Goal: Find contact information: Find contact information

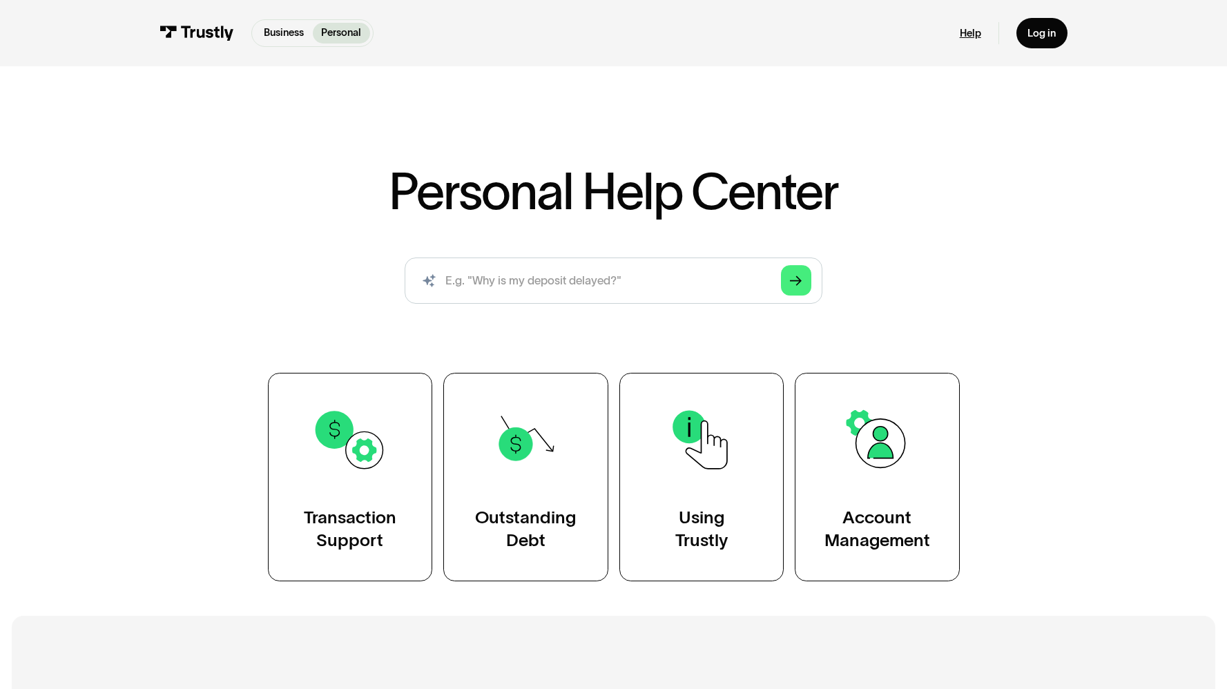
click at [969, 37] on link "Help" at bounding box center [970, 33] width 21 height 13
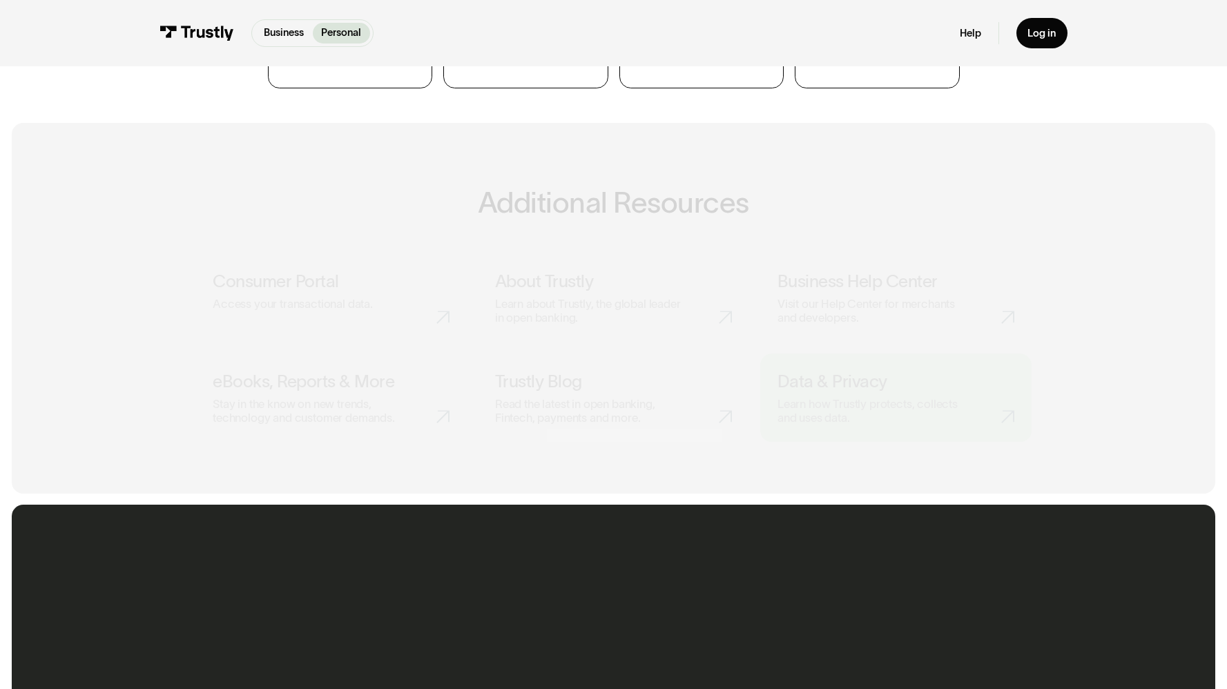
scroll to position [495, 0]
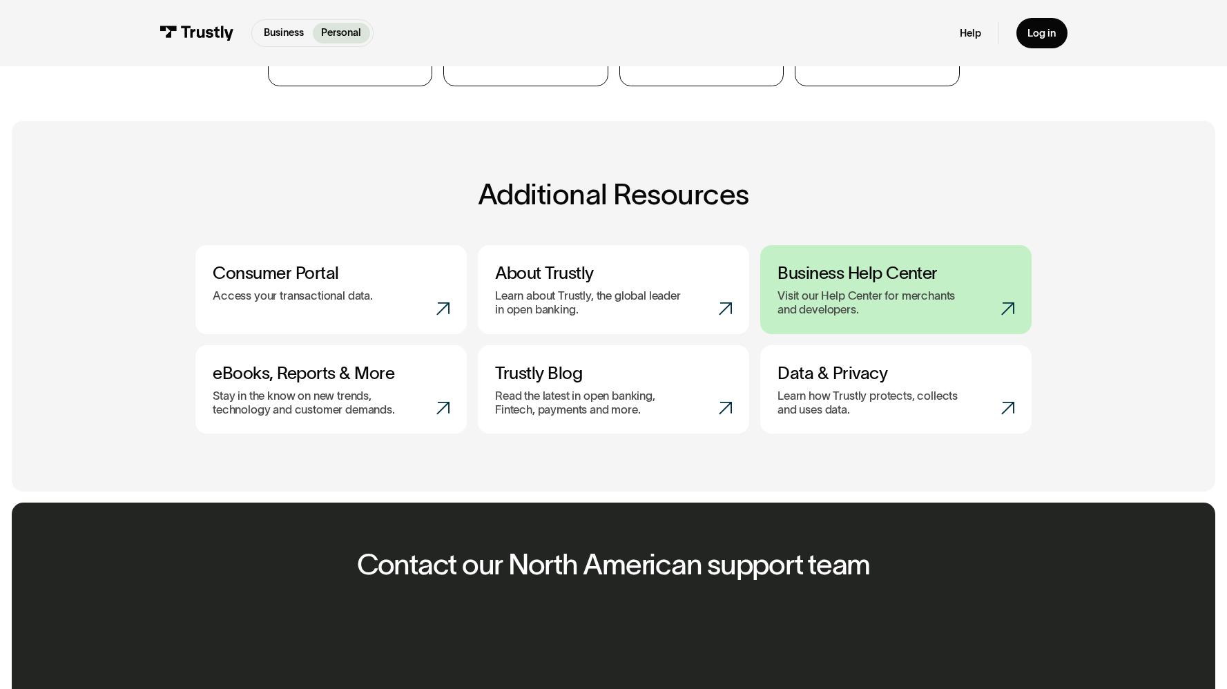
click at [935, 296] on p "Visit our Help Center for merchants and developers." at bounding box center [870, 303] width 186 height 28
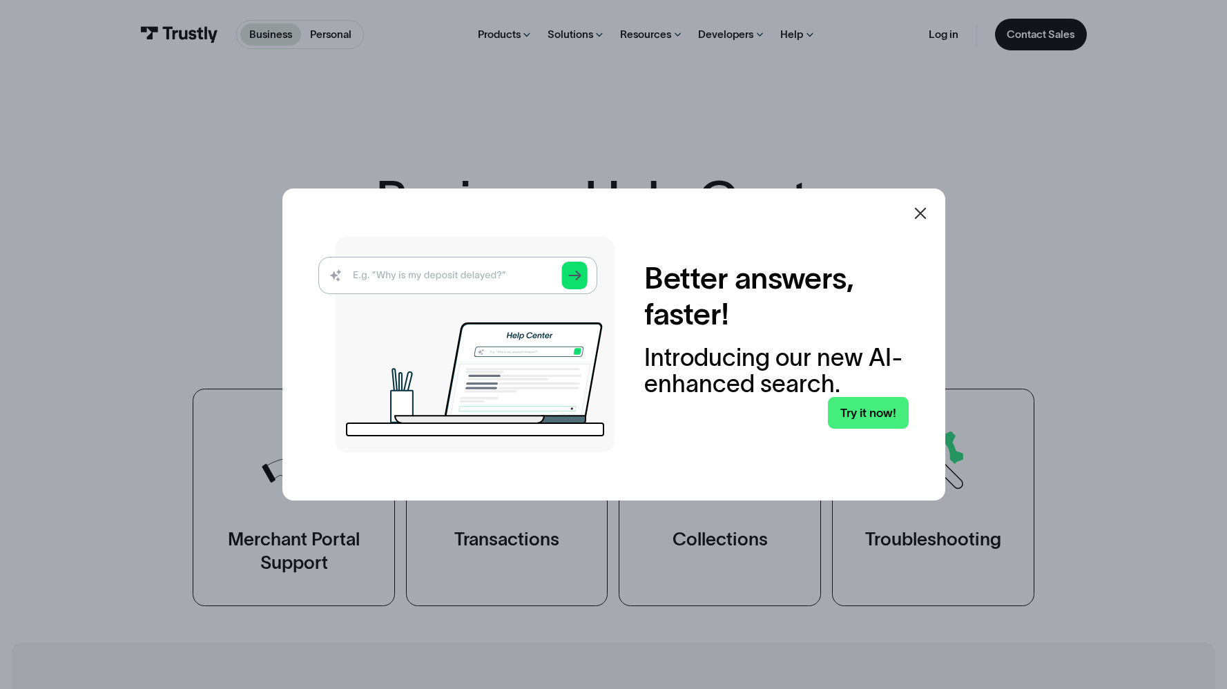
click at [926, 218] on icon at bounding box center [920, 213] width 17 height 17
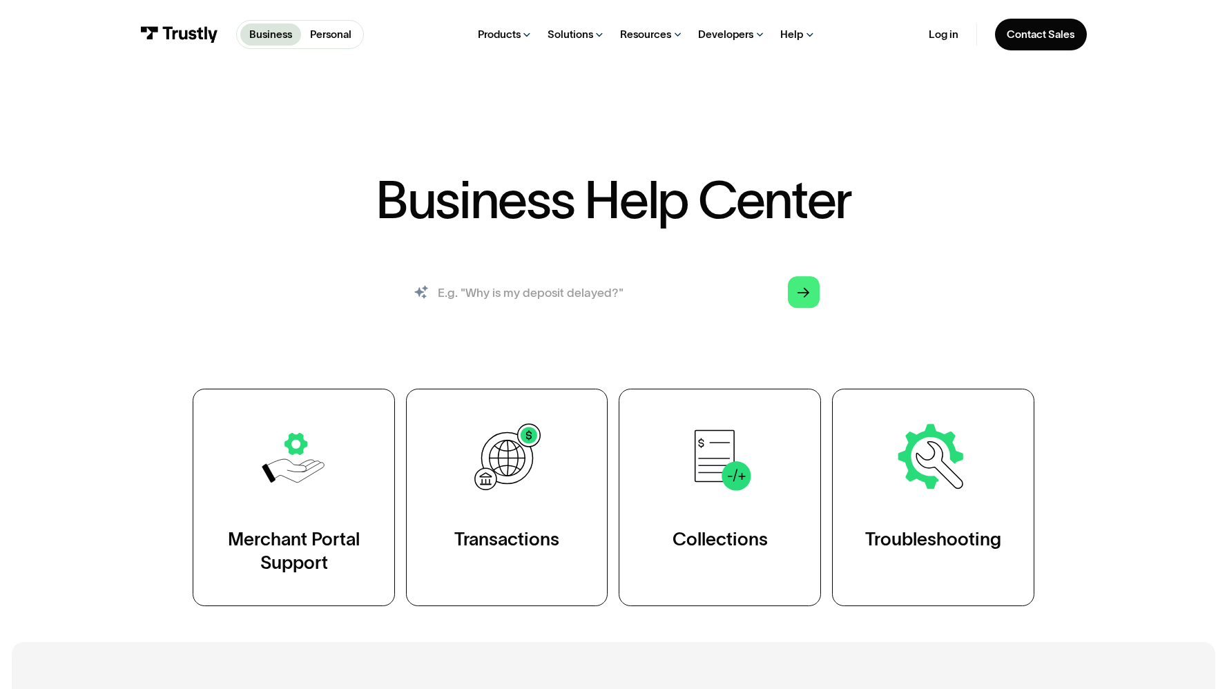
click at [657, 281] on input "search" at bounding box center [614, 293] width 436 height 48
type input "contact support"
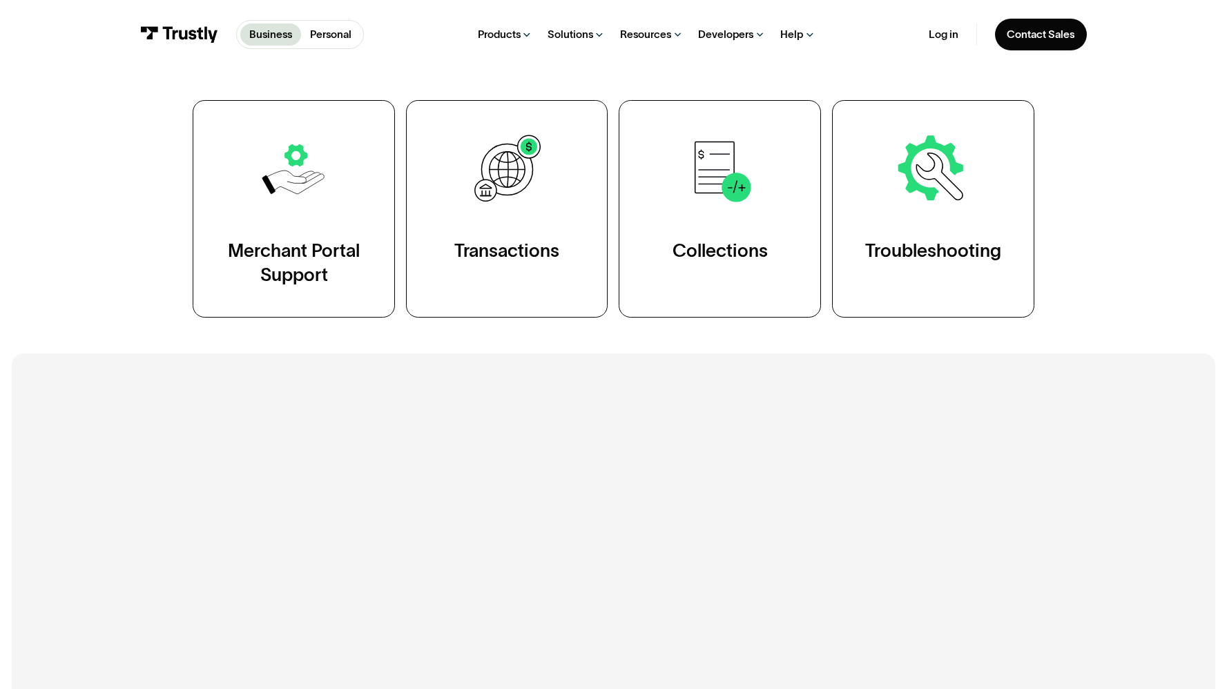
scroll to position [696, 0]
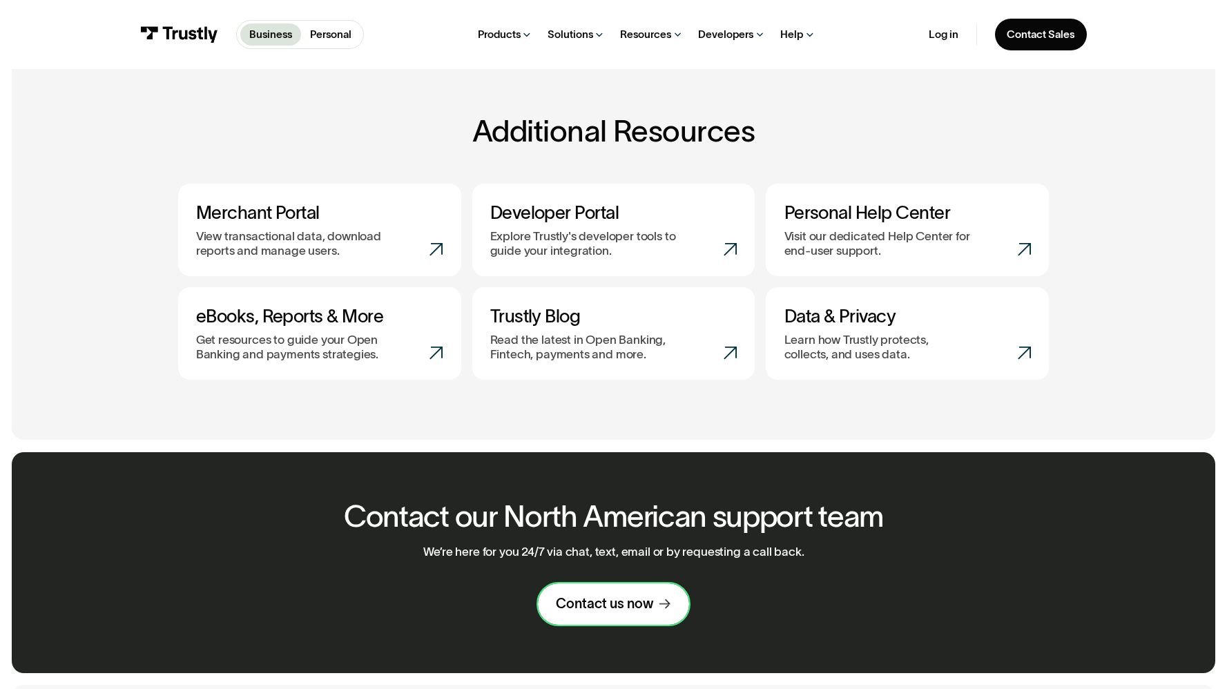
click at [622, 621] on link "Contact us now" at bounding box center [613, 603] width 151 height 41
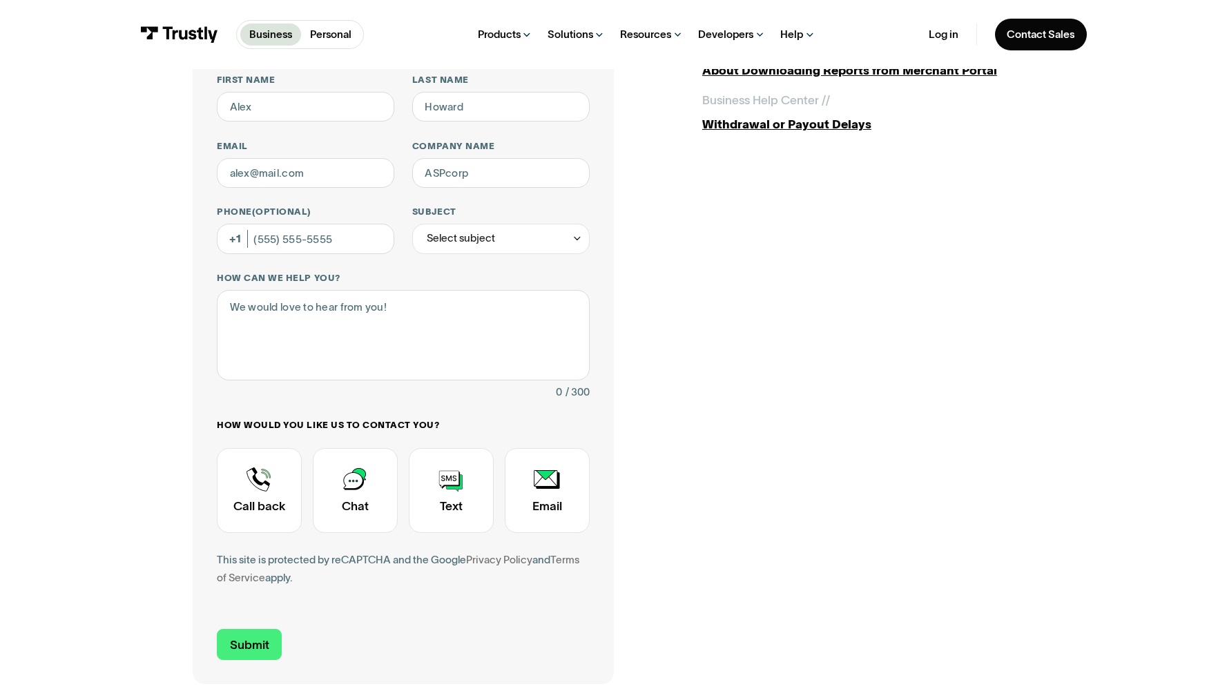
scroll to position [15, 0]
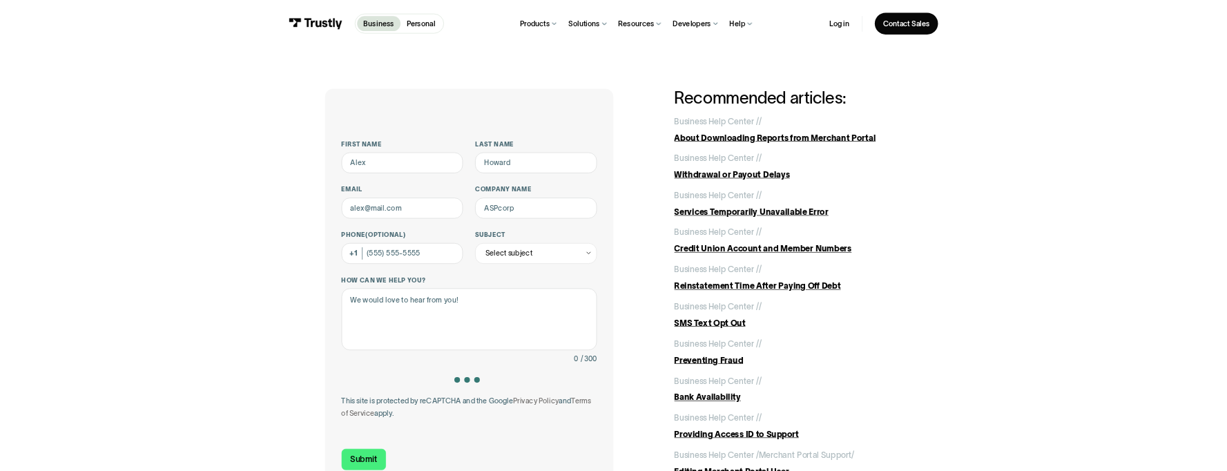
scroll to position [15, 0]
